Goal: Transaction & Acquisition: Download file/media

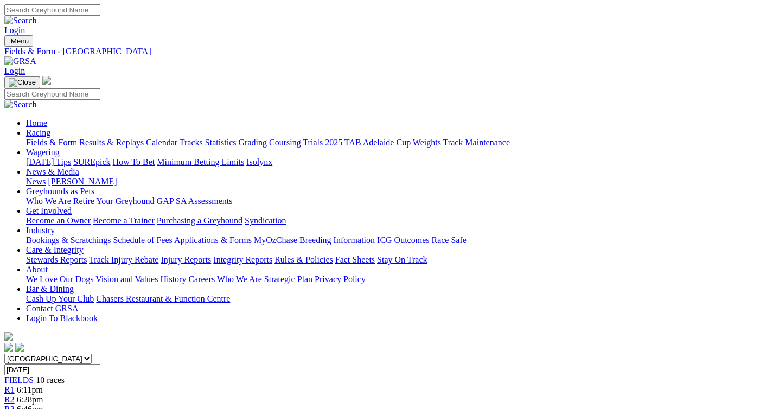
click at [92, 354] on select "[GEOGRAPHIC_DATA] [GEOGRAPHIC_DATA] [GEOGRAPHIC_DATA] [GEOGRAPHIC_DATA] [GEOGRA…" at bounding box center [47, 359] width 87 height 10
select select "SA"
click at [41, 354] on select "[GEOGRAPHIC_DATA] [GEOGRAPHIC_DATA] [GEOGRAPHIC_DATA] [GEOGRAPHIC_DATA] [GEOGRA…" at bounding box center [47, 359] width 87 height 10
click at [100, 364] on input "[DATE]" at bounding box center [52, 369] width 96 height 11
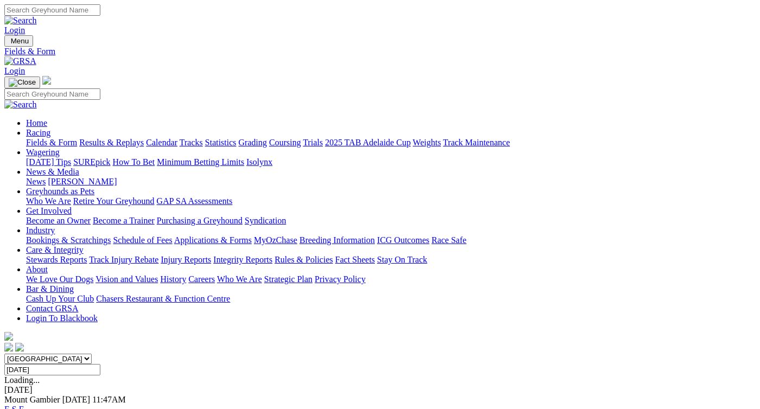
type input "Friday, 12 Sep 2025"
click at [24, 405] on link "F" at bounding box center [21, 409] width 5 height 9
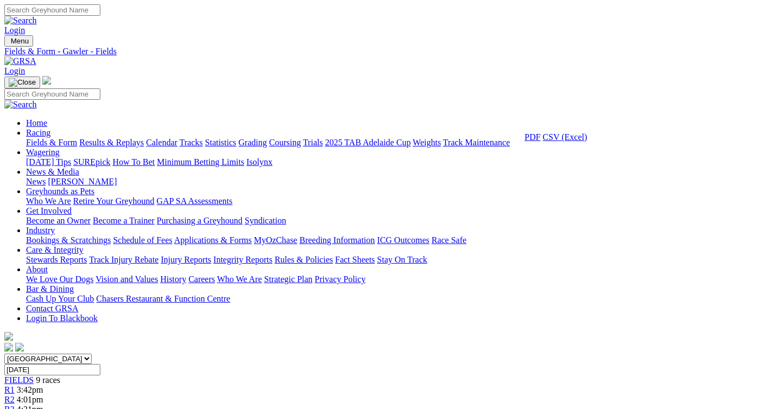
click at [568, 142] on link "CSV (Excel)" at bounding box center [564, 136] width 44 height 9
